Goal: Transaction & Acquisition: Subscribe to service/newsletter

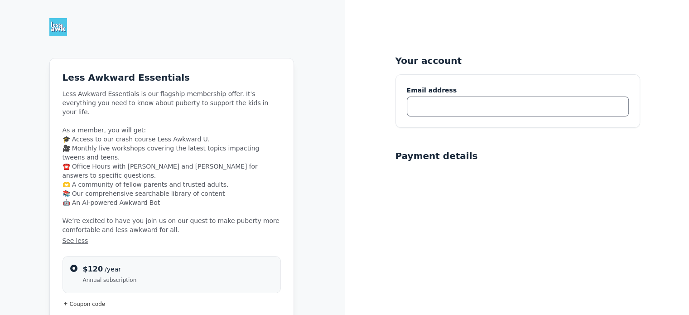
click at [476, 112] on input "text" at bounding box center [518, 106] width 222 height 20
type input "[EMAIL_ADDRESS][DOMAIN_NAME]"
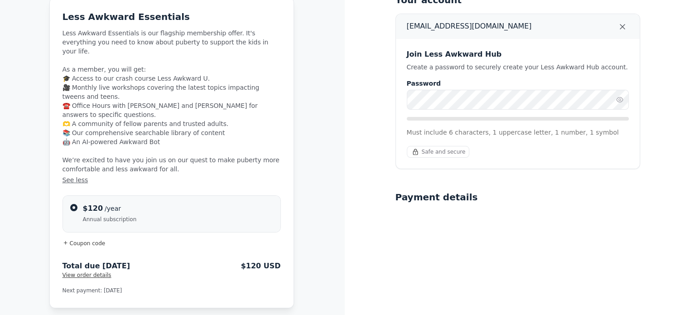
scroll to position [45, 0]
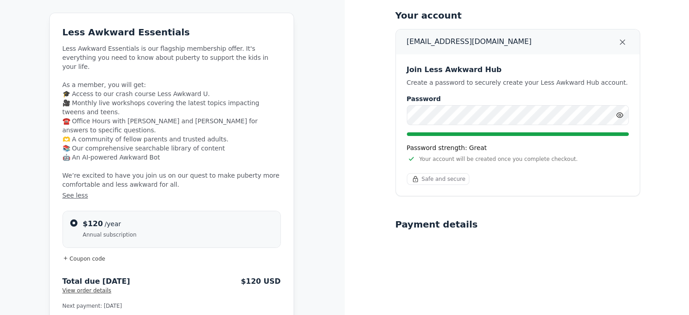
click at [620, 113] on icon "button" at bounding box center [619, 114] width 7 height 7
click at [356, 119] on div "Your account [EMAIL_ADDRESS][DOMAIN_NAME] Join Less Awkward Hub Create a passwo…" at bounding box center [516, 268] width 344 height 626
click at [618, 114] on icon "button" at bounding box center [619, 114] width 7 height 7
click at [354, 110] on div "Your account [EMAIL_ADDRESS][DOMAIN_NAME] Join Less Awkward Hub Create a passwo…" at bounding box center [516, 268] width 344 height 626
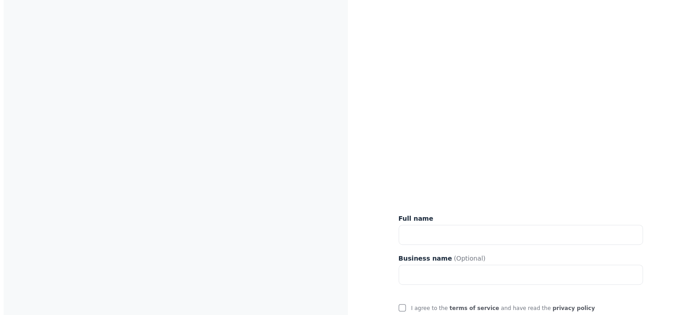
scroll to position [460, 0]
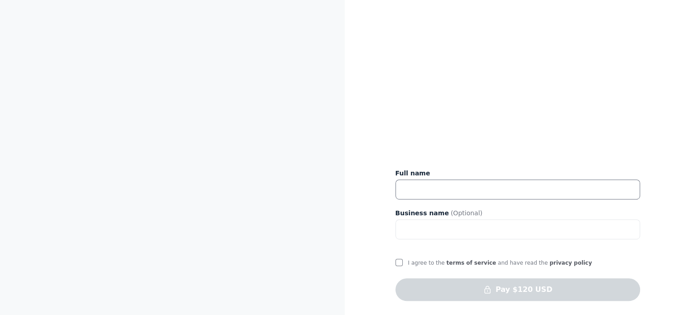
click at [420, 185] on input "text" at bounding box center [517, 189] width 244 height 20
type input "[PERSON_NAME] [PERSON_NAME]"
click at [397, 259] on input "I agree to the terms of service and have read the privacy policy" at bounding box center [398, 261] width 7 height 7
checkbox input "true"
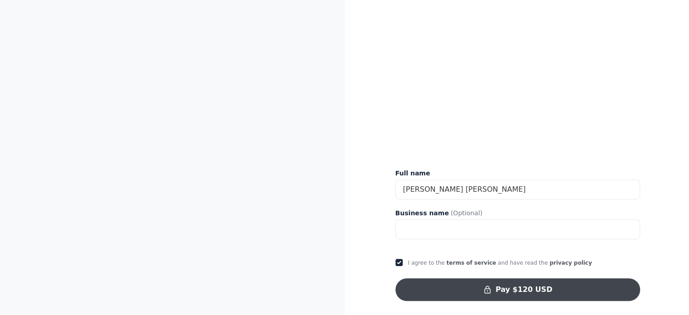
click at [522, 287] on button "Pay $120 USD" at bounding box center [517, 289] width 244 height 23
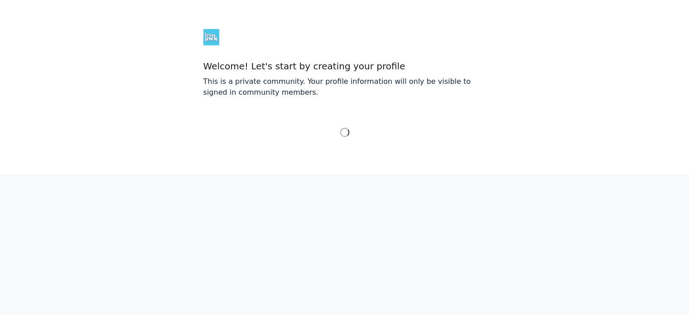
select select "Bogota"
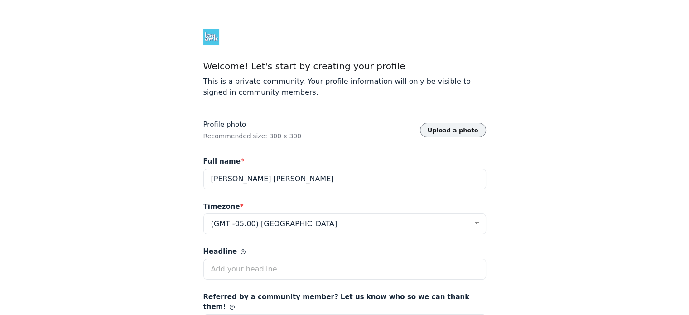
click at [466, 127] on button "Upload a photo" at bounding box center [453, 130] width 66 height 14
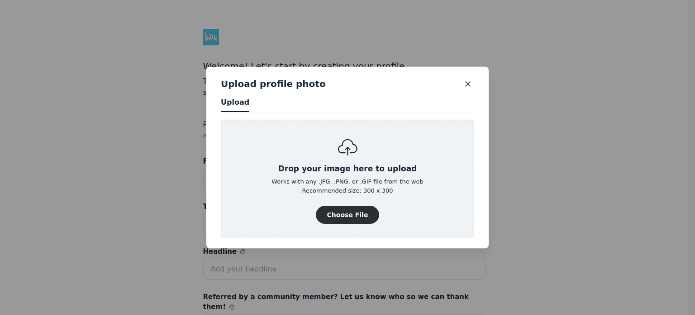
scroll to position [1224, 2304]
click at [344, 209] on button "Choose File" at bounding box center [348, 215] width 64 height 18
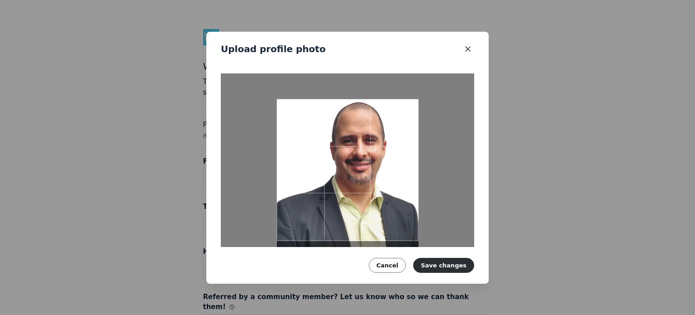
drag, startPoint x: 355, startPoint y: 148, endPoint x: 330, endPoint y: 158, distance: 27.4
click at [330, 158] on div at bounding box center [348, 170] width 142 height 142
drag, startPoint x: 307, startPoint y: 150, endPoint x: 328, endPoint y: 152, distance: 20.9
click at [328, 152] on div at bounding box center [348, 170] width 142 height 142
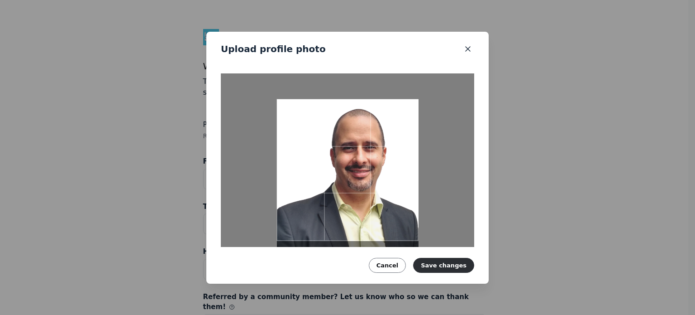
drag, startPoint x: 349, startPoint y: 156, endPoint x: 332, endPoint y: 161, distance: 17.0
click at [332, 161] on div at bounding box center [348, 170] width 142 height 142
click at [434, 260] on button "Save changes" at bounding box center [443, 265] width 61 height 14
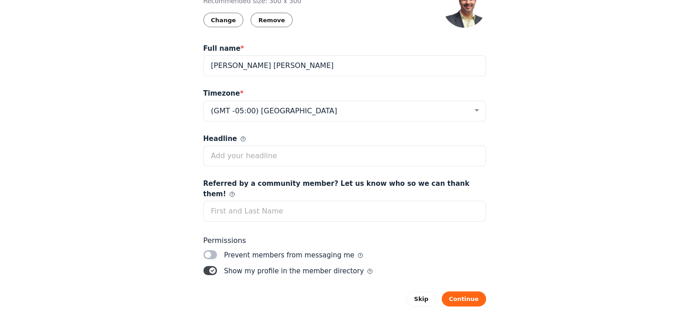
scroll to position [136, 0]
click at [241, 137] on use at bounding box center [243, 138] width 5 height 5
click at [238, 145] on input "Headline" at bounding box center [344, 155] width 282 height 21
click at [241, 138] on use at bounding box center [243, 138] width 5 height 5
click at [235, 145] on input "Headline" at bounding box center [344, 155] width 282 height 21
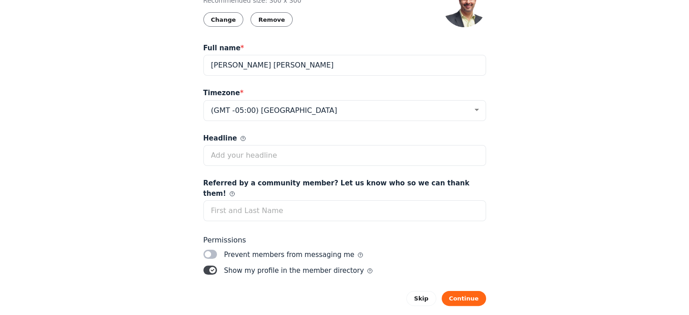
click at [241, 138] on use at bounding box center [243, 138] width 5 height 5
click at [235, 145] on input "Headline" at bounding box center [344, 155] width 282 height 21
click at [224, 136] on span "Headline" at bounding box center [224, 138] width 43 height 10
click at [224, 145] on input "Headline" at bounding box center [344, 155] width 282 height 21
type input "A"
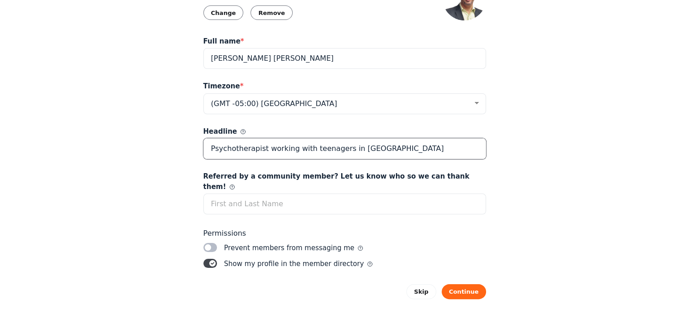
scroll to position [144, 0]
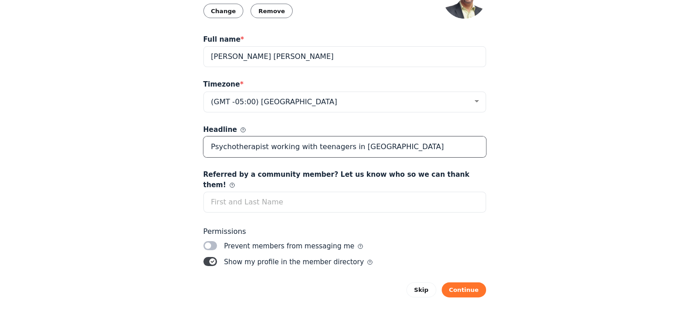
type input "Psychotherapist working with teenagers in Ecuador"
click at [455, 282] on button "Continue" at bounding box center [463, 289] width 44 height 14
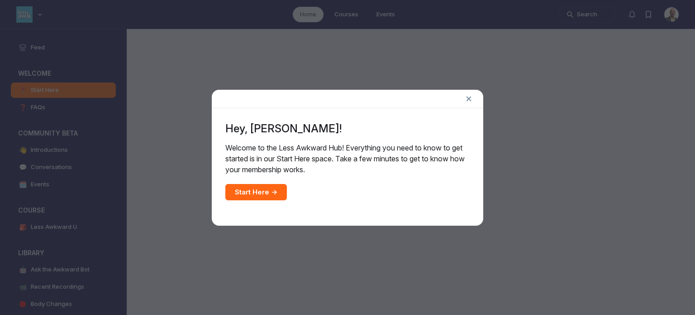
scroll to position [2432, 1733]
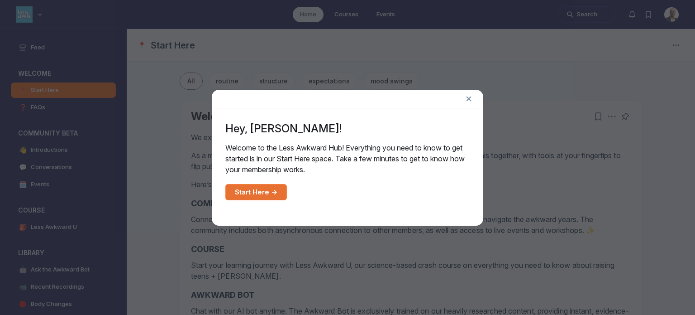
click at [259, 191] on link "Start Here →" at bounding box center [256, 192] width 62 height 16
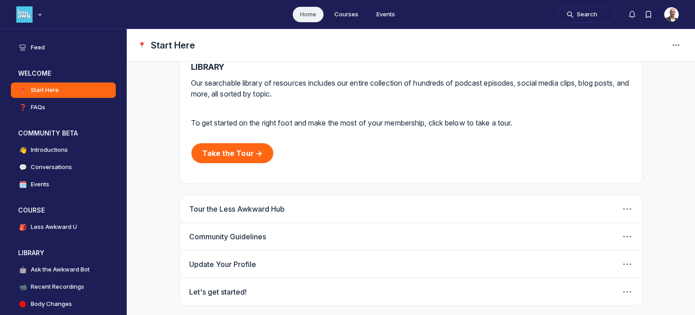
scroll to position [274, 0]
click at [227, 148] on link "Take the Tour →" at bounding box center [232, 153] width 82 height 20
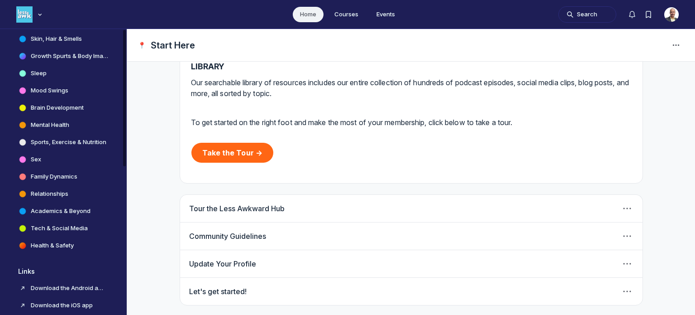
scroll to position [311, 0]
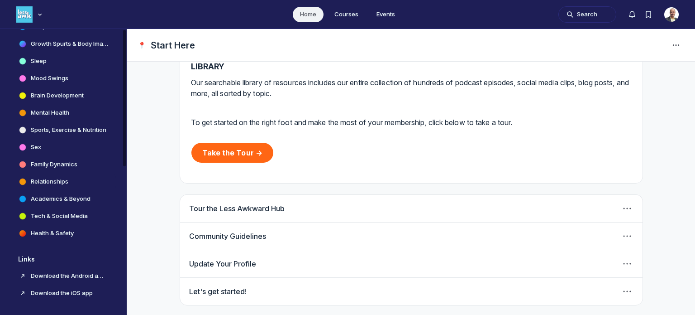
click at [58, 180] on h4 "Relationships" at bounding box center [50, 181] width 38 height 9
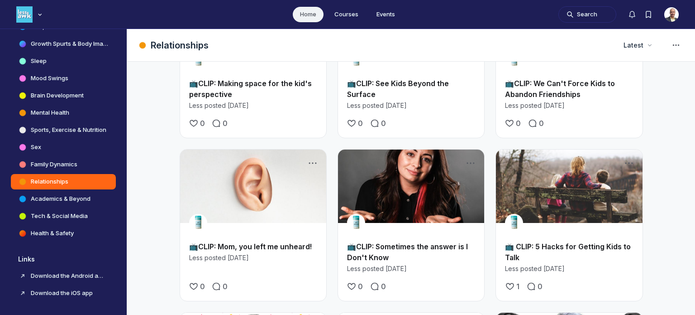
scroll to position [905, 0]
click at [256, 158] on link "Main Content" at bounding box center [253, 186] width 146 height 73
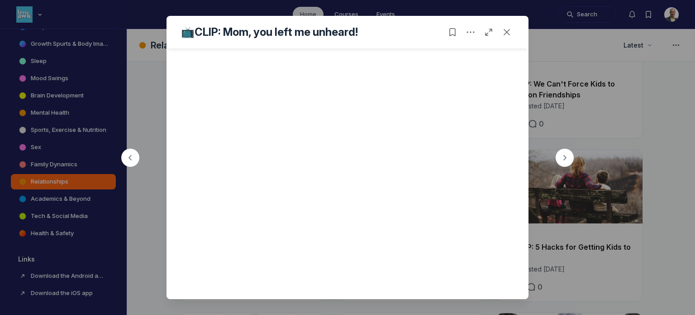
scroll to position [249, 0]
click at [507, 35] on icon "Close post" at bounding box center [506, 32] width 9 height 9
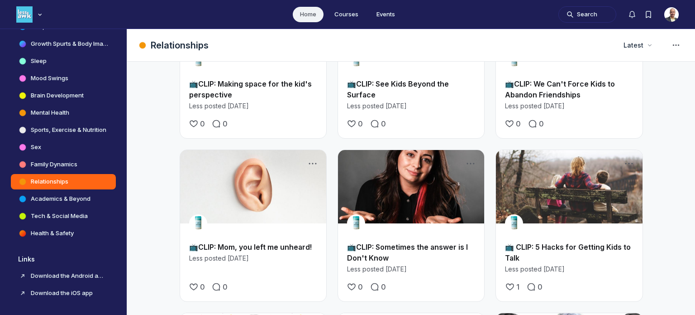
click at [569, 166] on link "Main Content" at bounding box center [569, 186] width 146 height 73
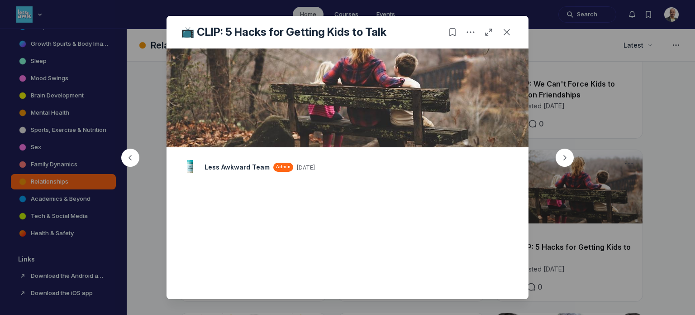
scroll to position [136, 0]
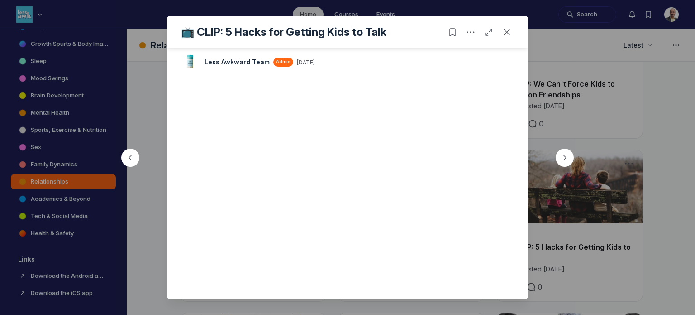
click at [506, 32] on icon "Close post" at bounding box center [506, 32] width 9 height 9
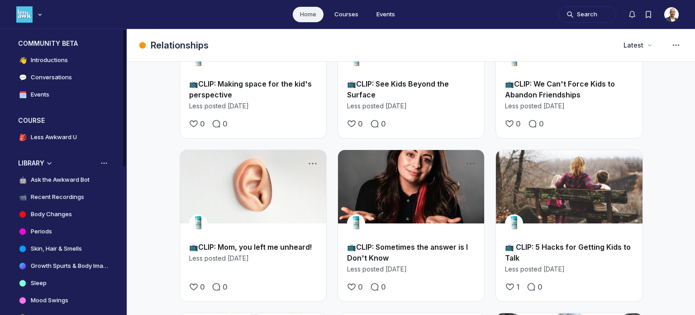
scroll to position [85, 0]
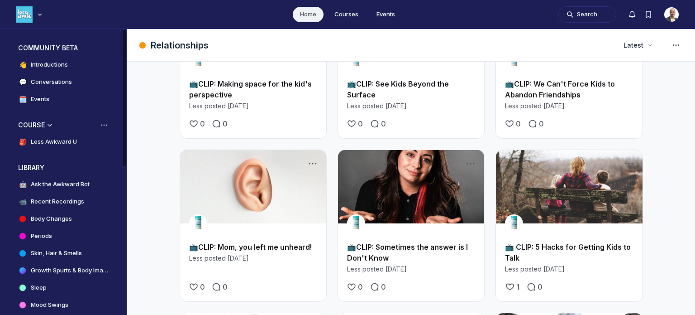
click at [60, 143] on h4 "Less Awkward U" at bounding box center [54, 141] width 46 height 9
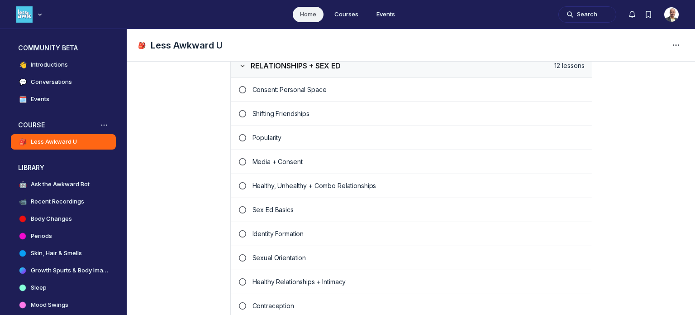
scroll to position [905, 0]
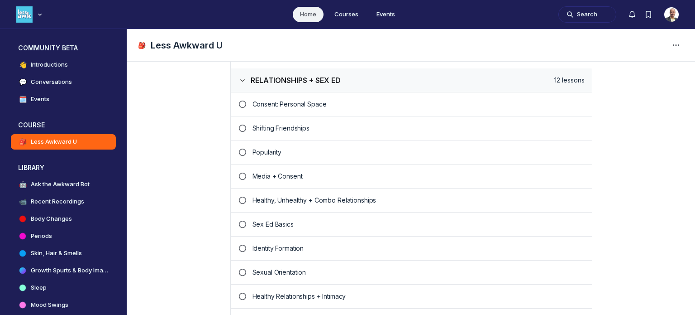
click at [270, 196] on p "Healthy, Unhealthy + Combo Relationships" at bounding box center [419, 200] width 332 height 9
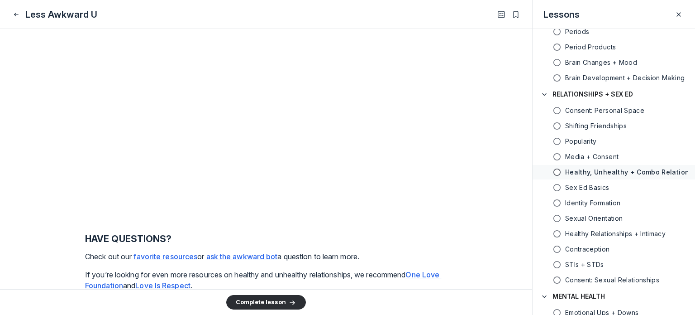
scroll to position [1360, 0]
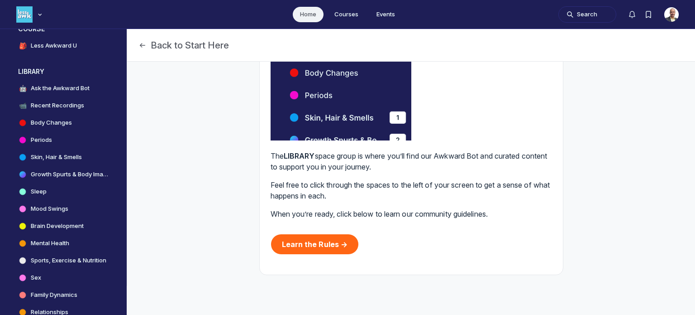
scroll to position [755, 0]
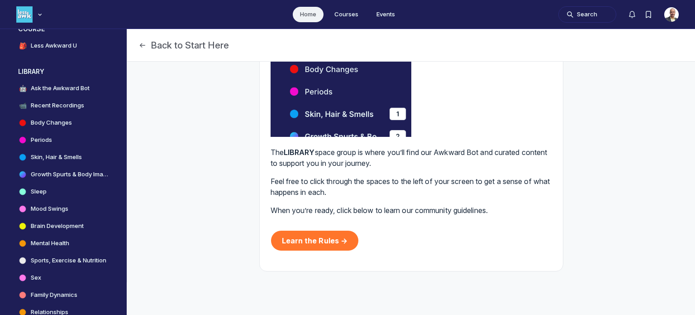
click at [290, 241] on link "Learn the Rules →" at bounding box center [315, 240] width 88 height 20
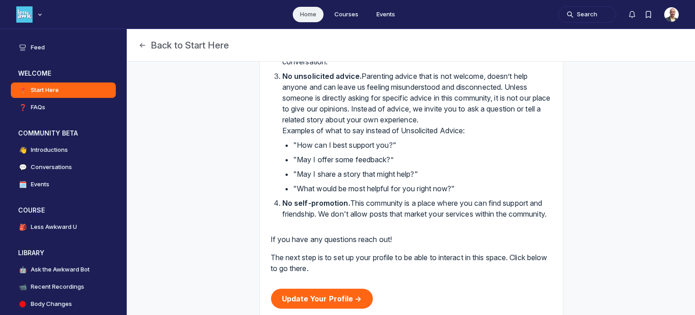
scroll to position [272, 0]
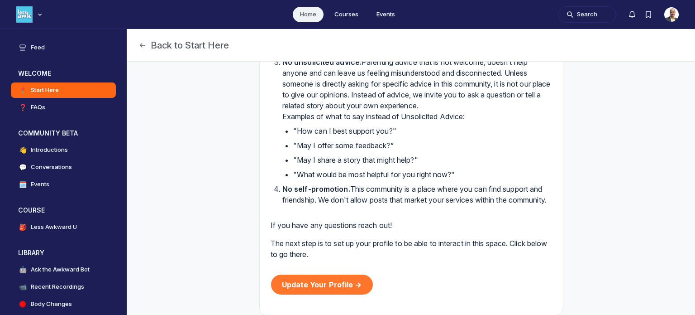
click at [303, 291] on link "Update Your Profile →" at bounding box center [322, 284] width 102 height 20
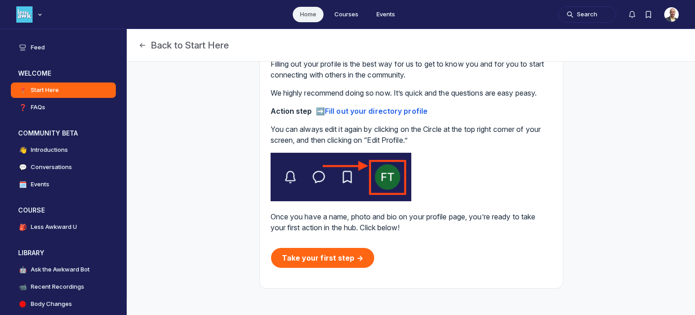
scroll to position [120, 0]
